Goal: Information Seeking & Learning: Learn about a topic

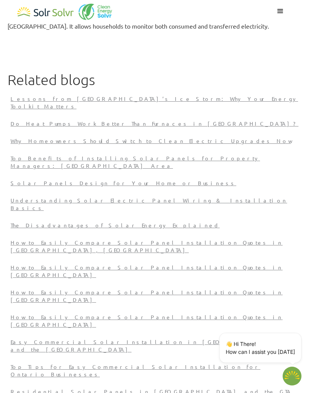
scroll to position [2127, 0]
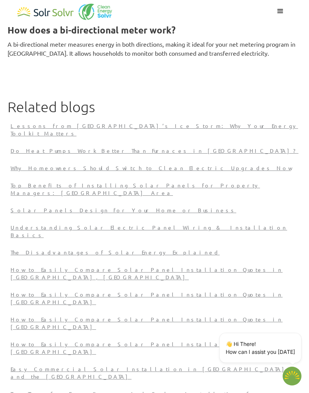
type textarea "x"
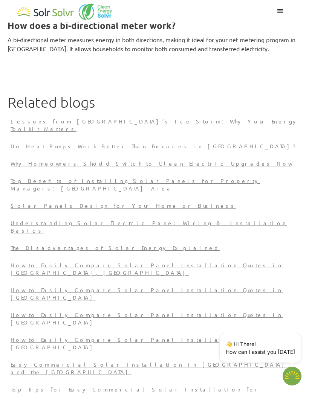
click at [35, 219] on p "Understanding Solar Electric Panel Wiring & Installation Basics" at bounding box center [155, 226] width 288 height 15
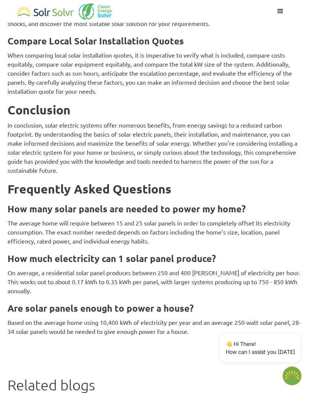
scroll to position [3329, 0]
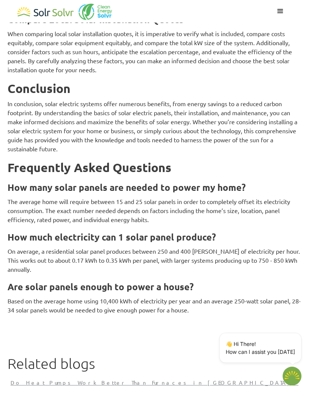
type textarea "x"
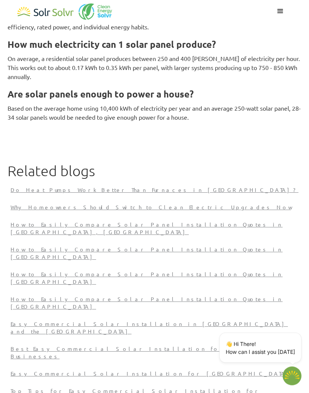
scroll to position [3546, 0]
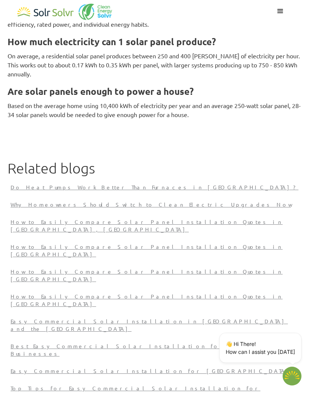
click at [71, 191] on p "Do Heat Pumps Work Better Than Furnaces in [GEOGRAPHIC_DATA]?" at bounding box center [155, 188] width 288 height 8
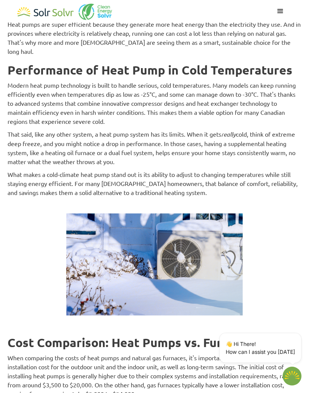
scroll to position [1036, 0]
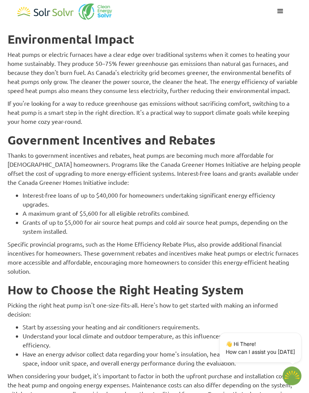
scroll to position [1630, 0]
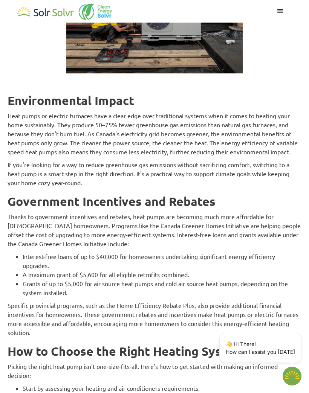
type textarea "x"
